Goal: Task Accomplishment & Management: Manage account settings

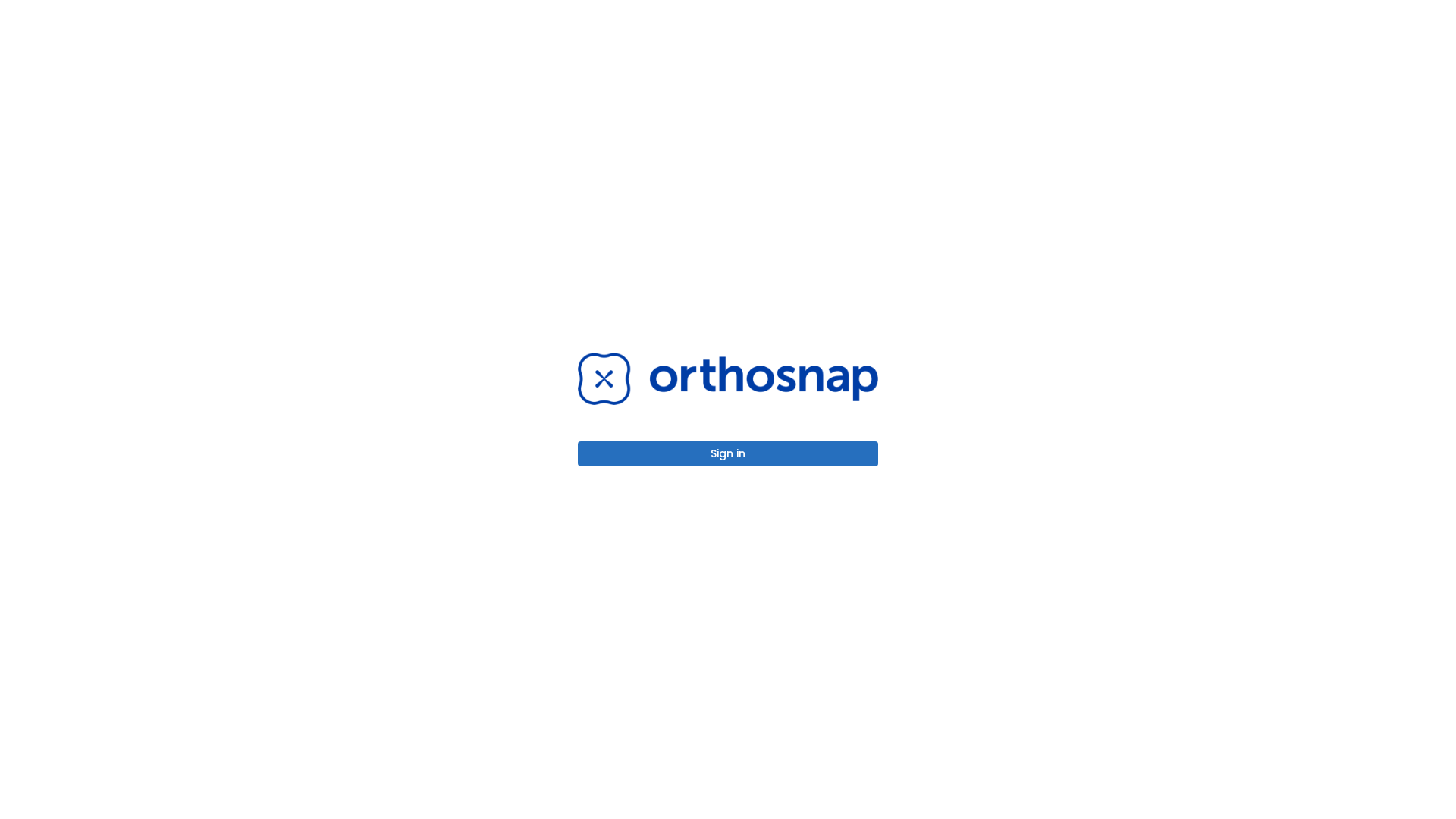
click at [728, 453] on button "Sign in" at bounding box center [728, 453] width 300 height 25
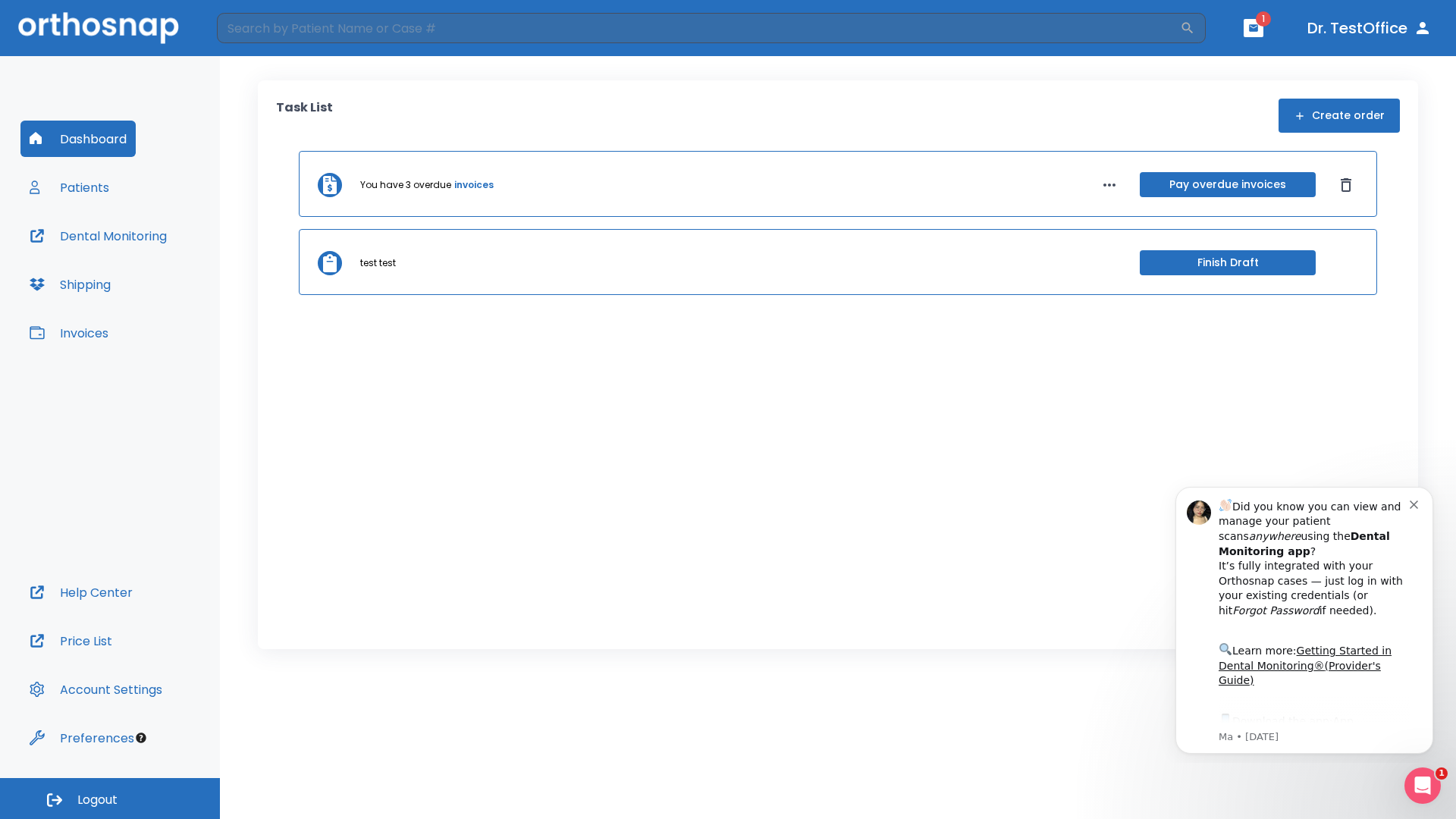
click at [110, 799] on span "Logout" at bounding box center [97, 801] width 41 height 17
